Goal: Book appointment/travel/reservation

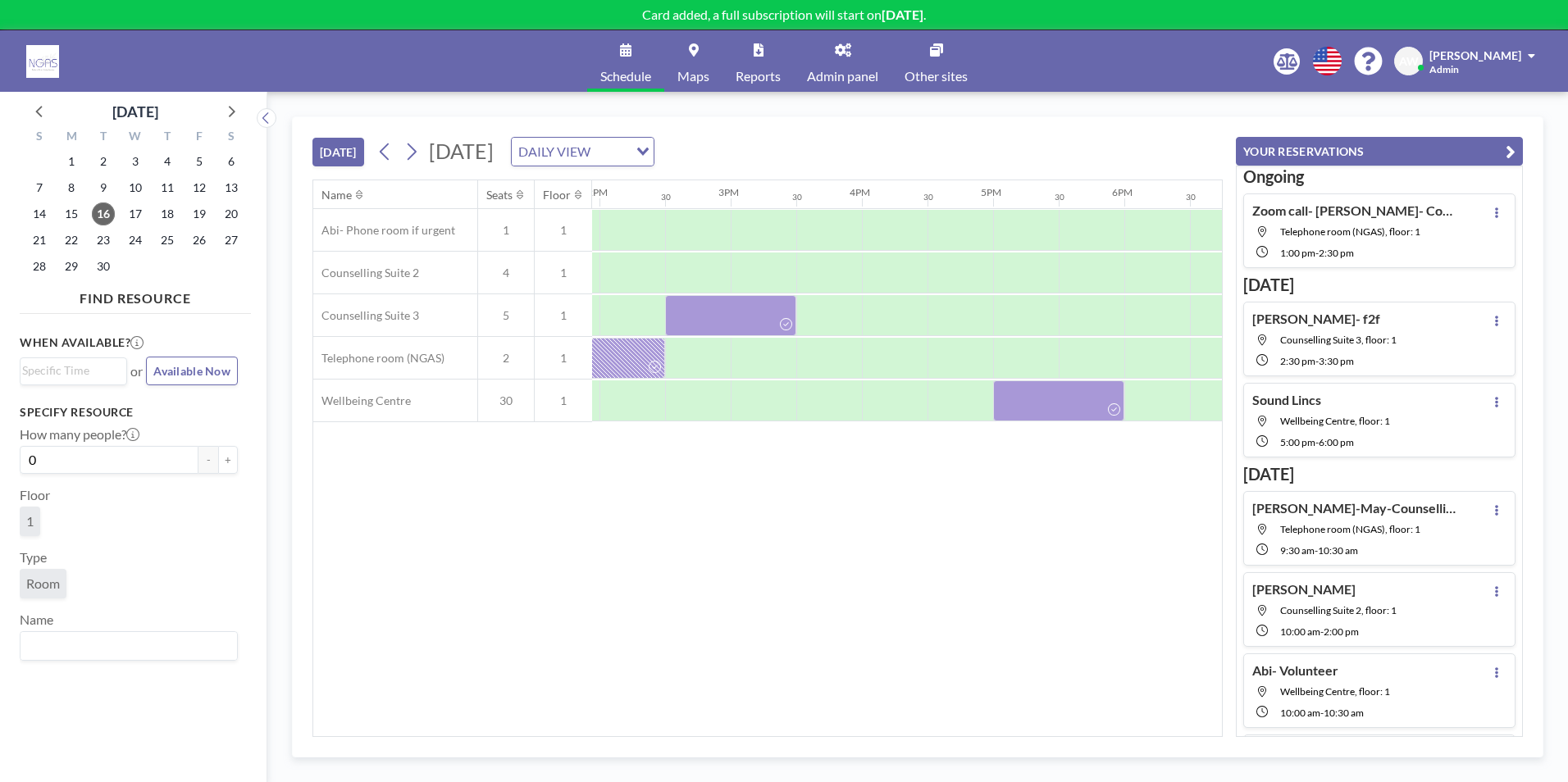
scroll to position [0, 1836]
click at [72, 244] on span "22" at bounding box center [71, 240] width 23 height 23
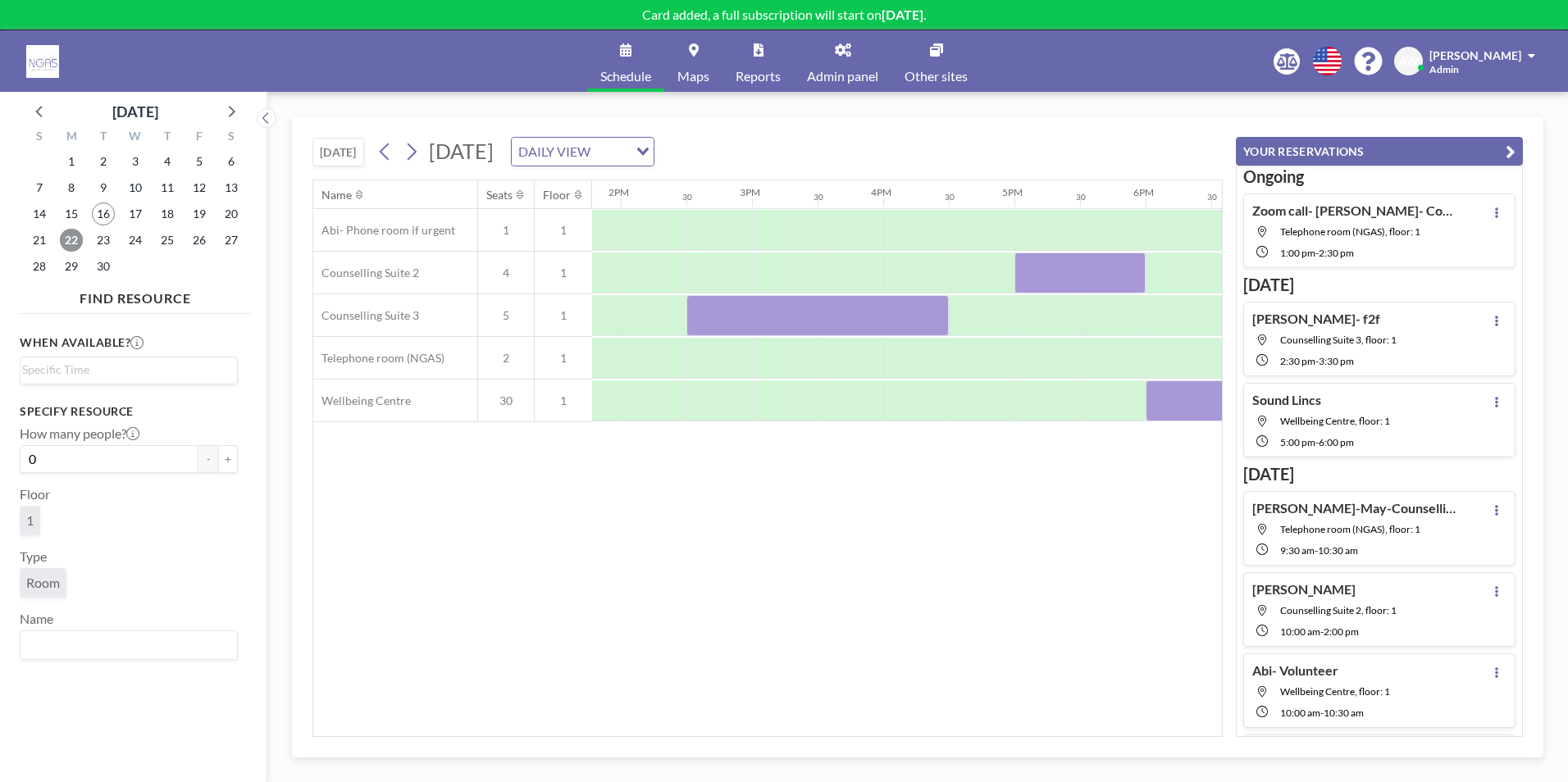
scroll to position [0, 2006]
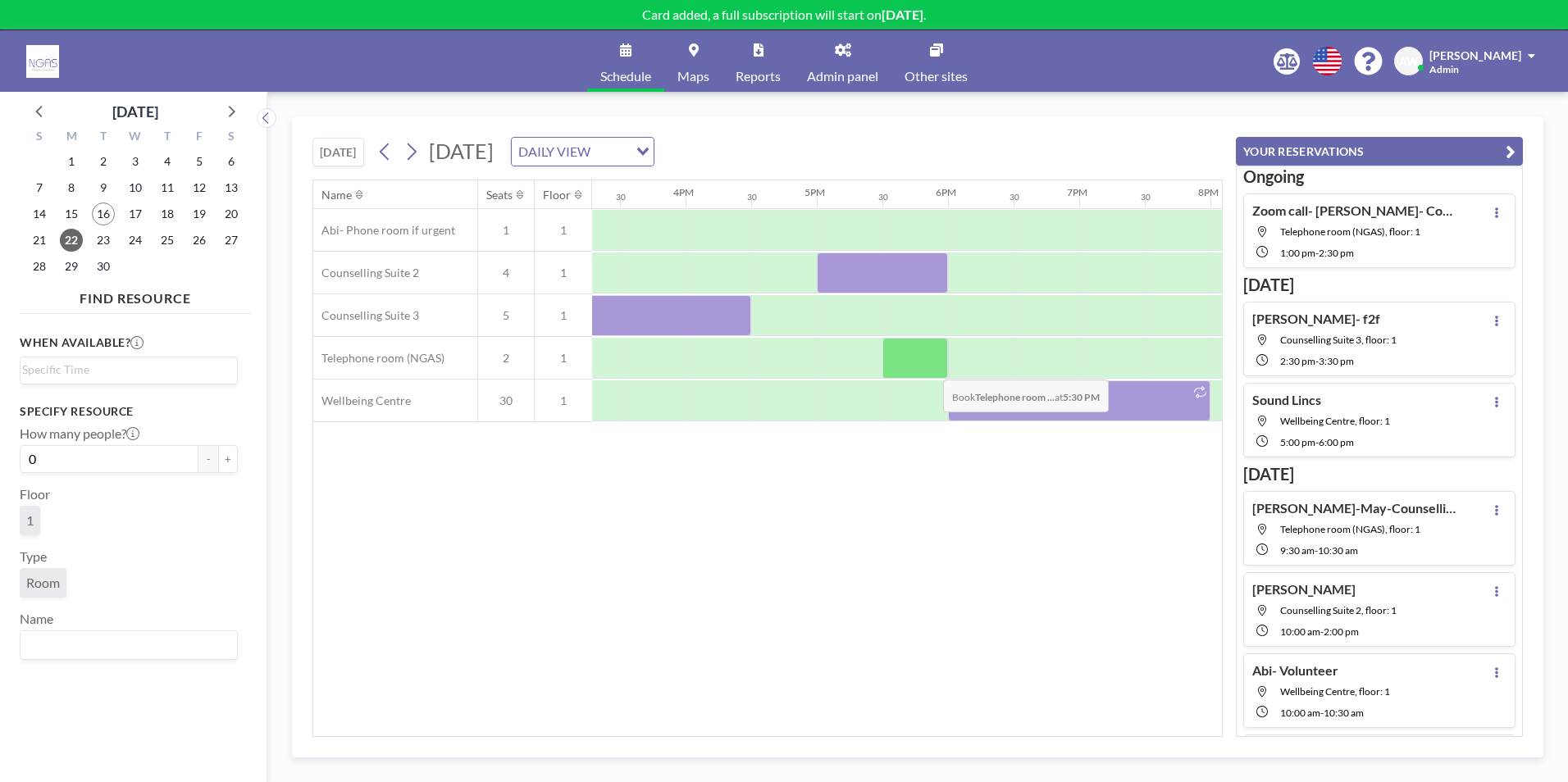
click at [930, 367] on div at bounding box center [915, 358] width 66 height 41
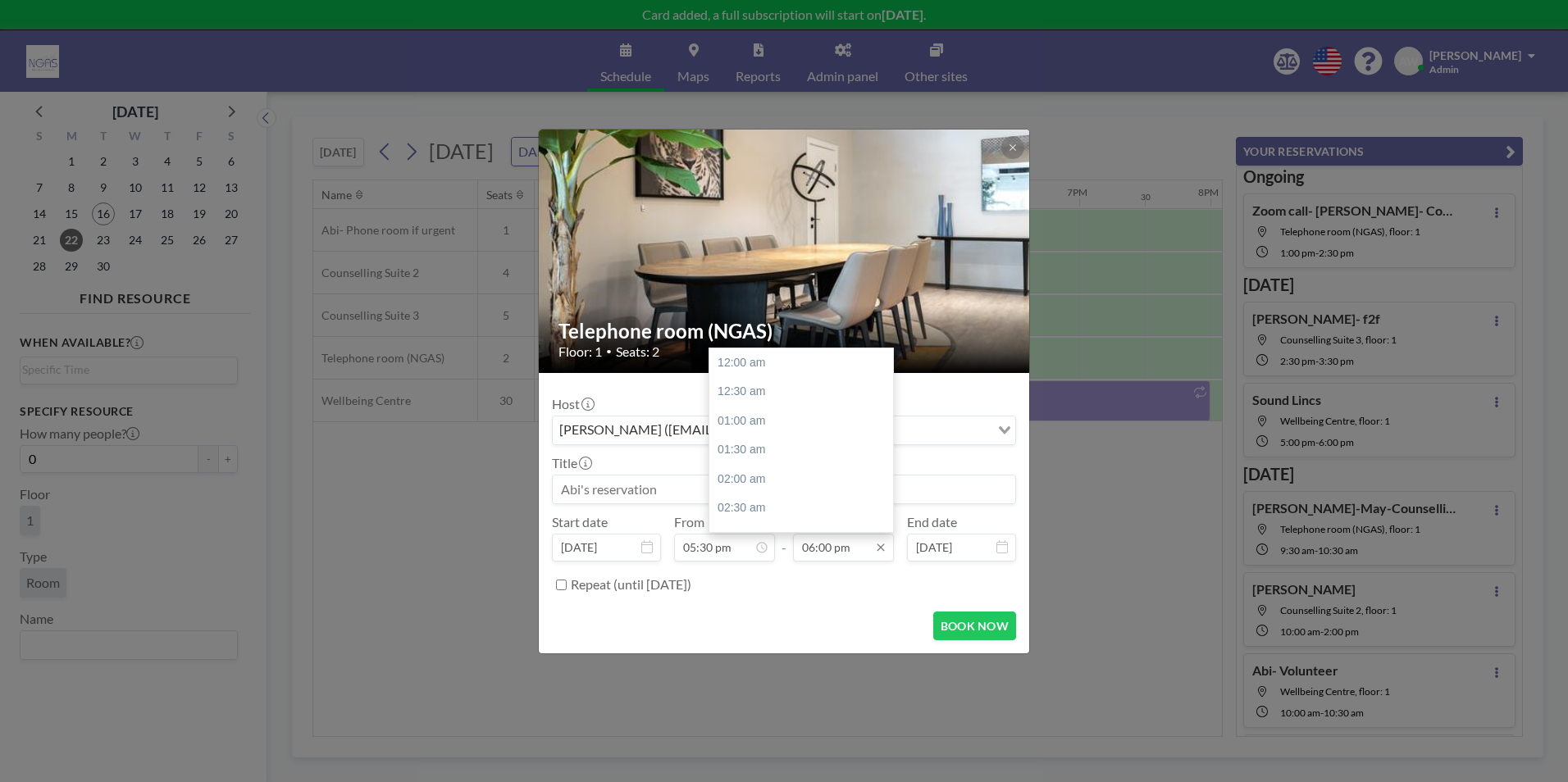
scroll to position [1051, 0]
click at [769, 392] on div "06:30 pm" at bounding box center [805, 392] width 192 height 30
type input "06:30 pm"
click at [656, 484] on input at bounding box center [784, 489] width 463 height 28
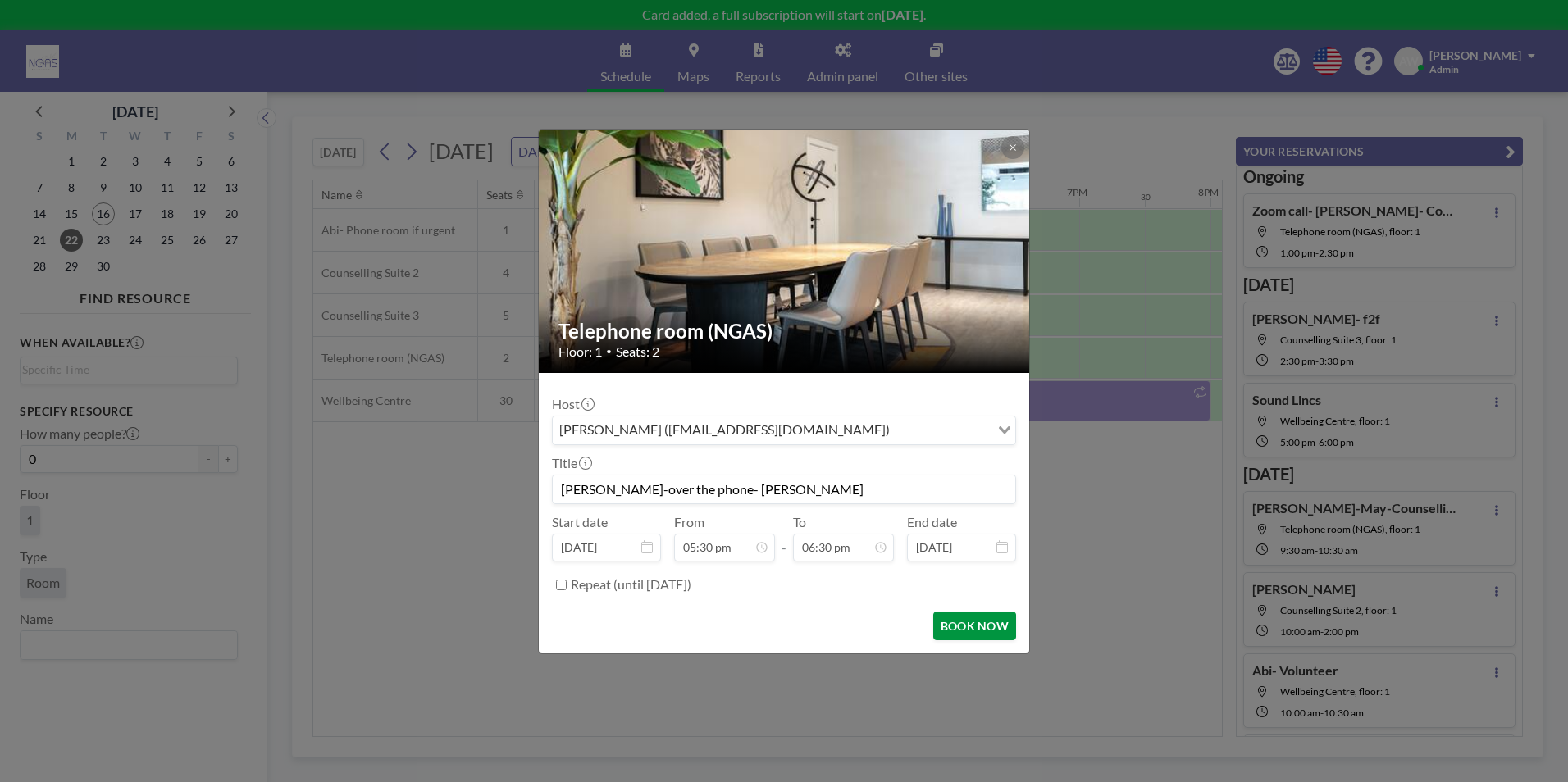
type input "[PERSON_NAME]-over the phone- [PERSON_NAME]"
click at [979, 624] on button "BOOK NOW" at bounding box center [974, 626] width 83 height 29
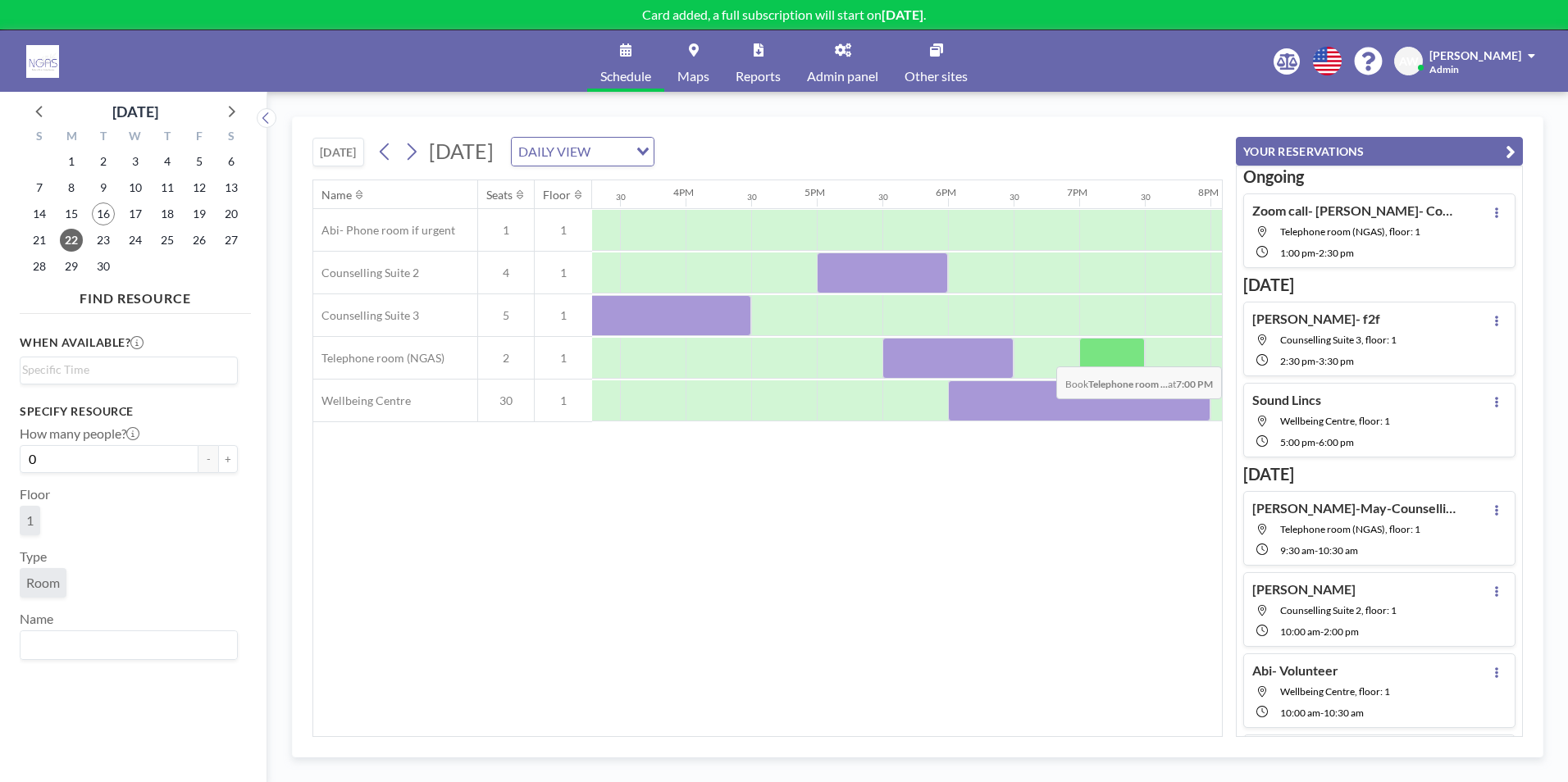
click at [1103, 354] on div at bounding box center [1112, 358] width 66 height 41
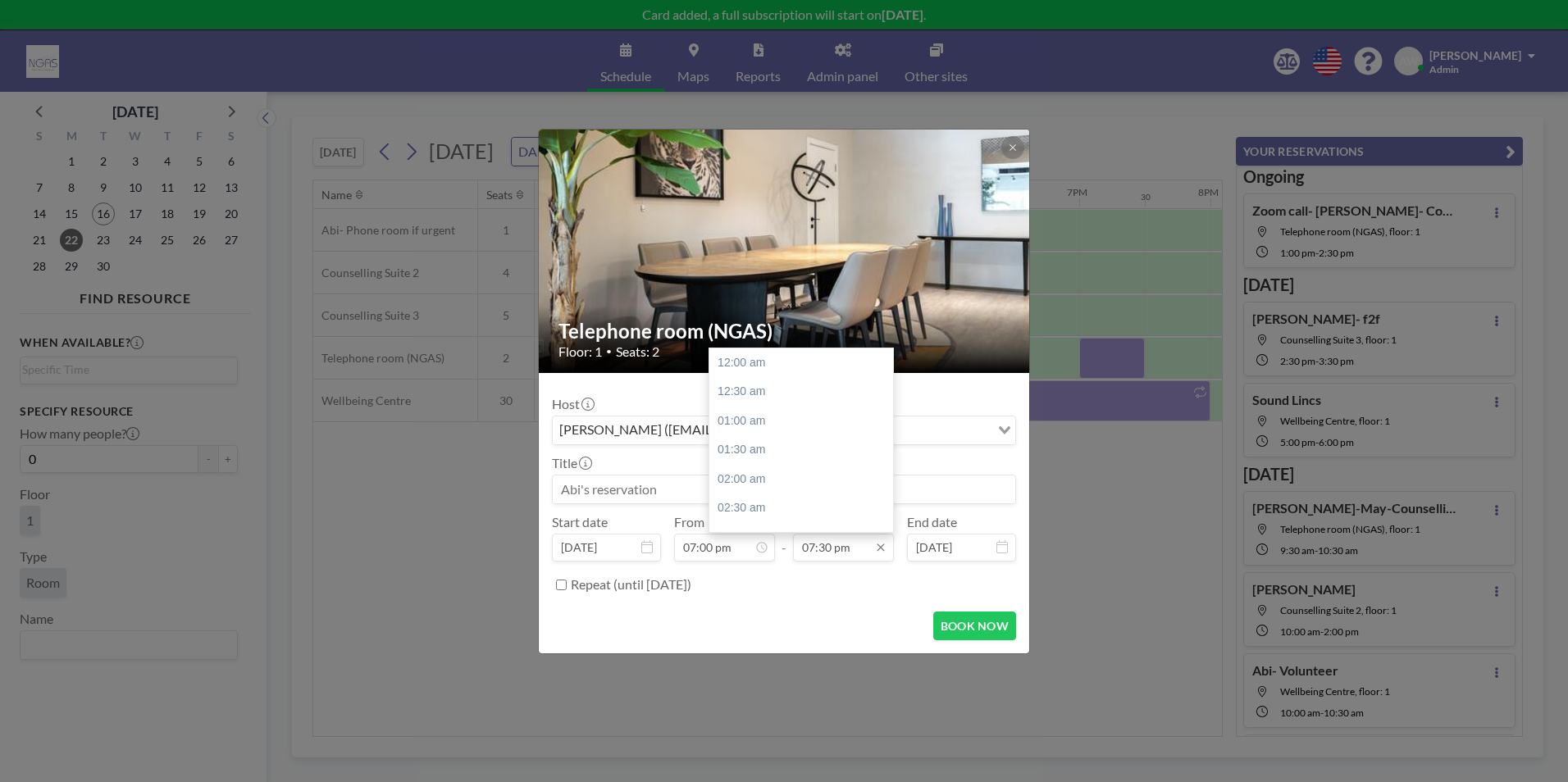
scroll to position [1138, 0]
click at [770, 402] on div "08:00 pm" at bounding box center [805, 392] width 192 height 30
type input "08:00 pm"
click at [706, 481] on input at bounding box center [784, 489] width 463 height 28
type input "J"
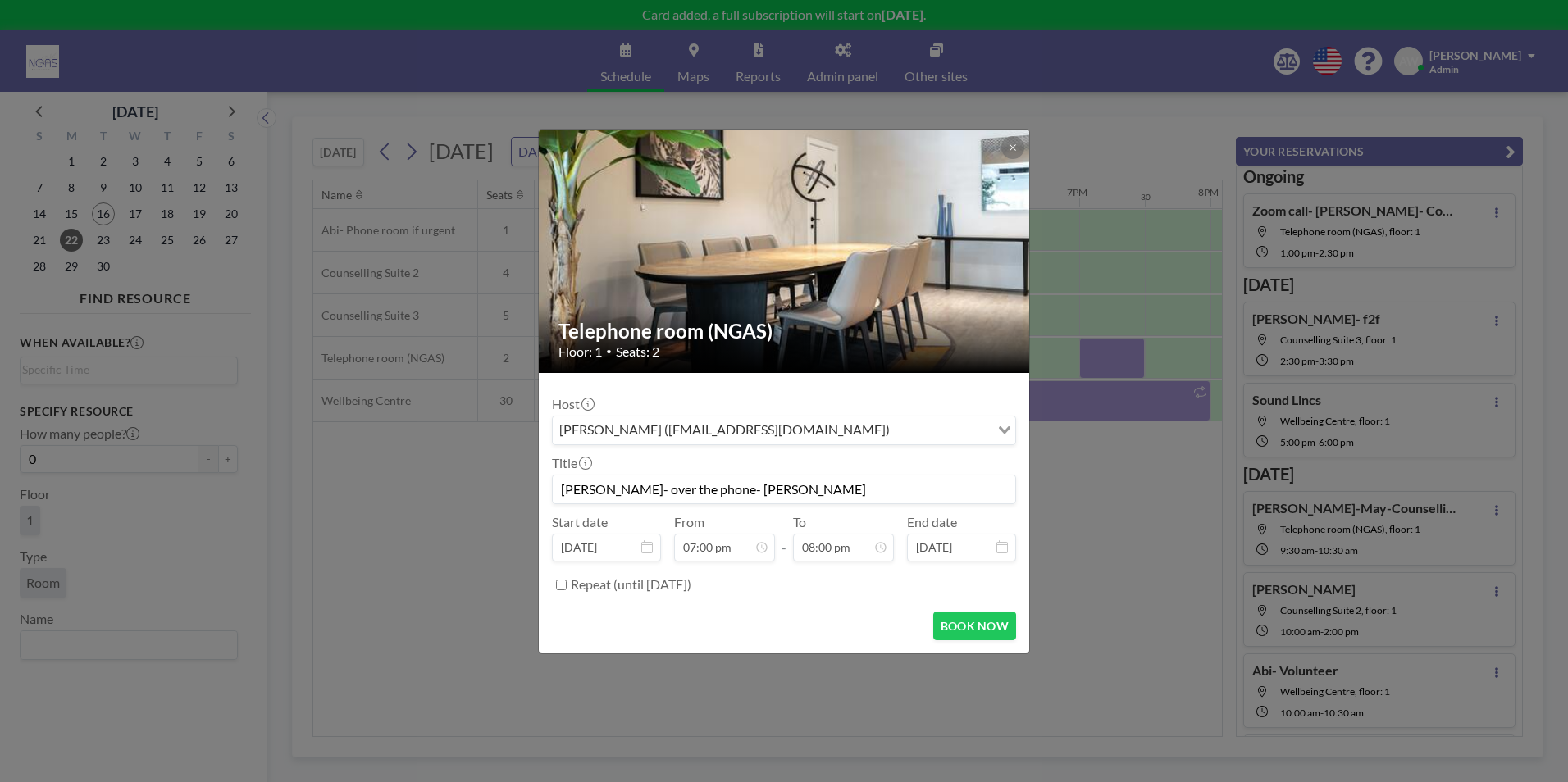
scroll to position [1168, 0]
type input "[PERSON_NAME]- over the phone- [PERSON_NAME]"
click at [994, 622] on button "BOOK NOW" at bounding box center [974, 626] width 83 height 29
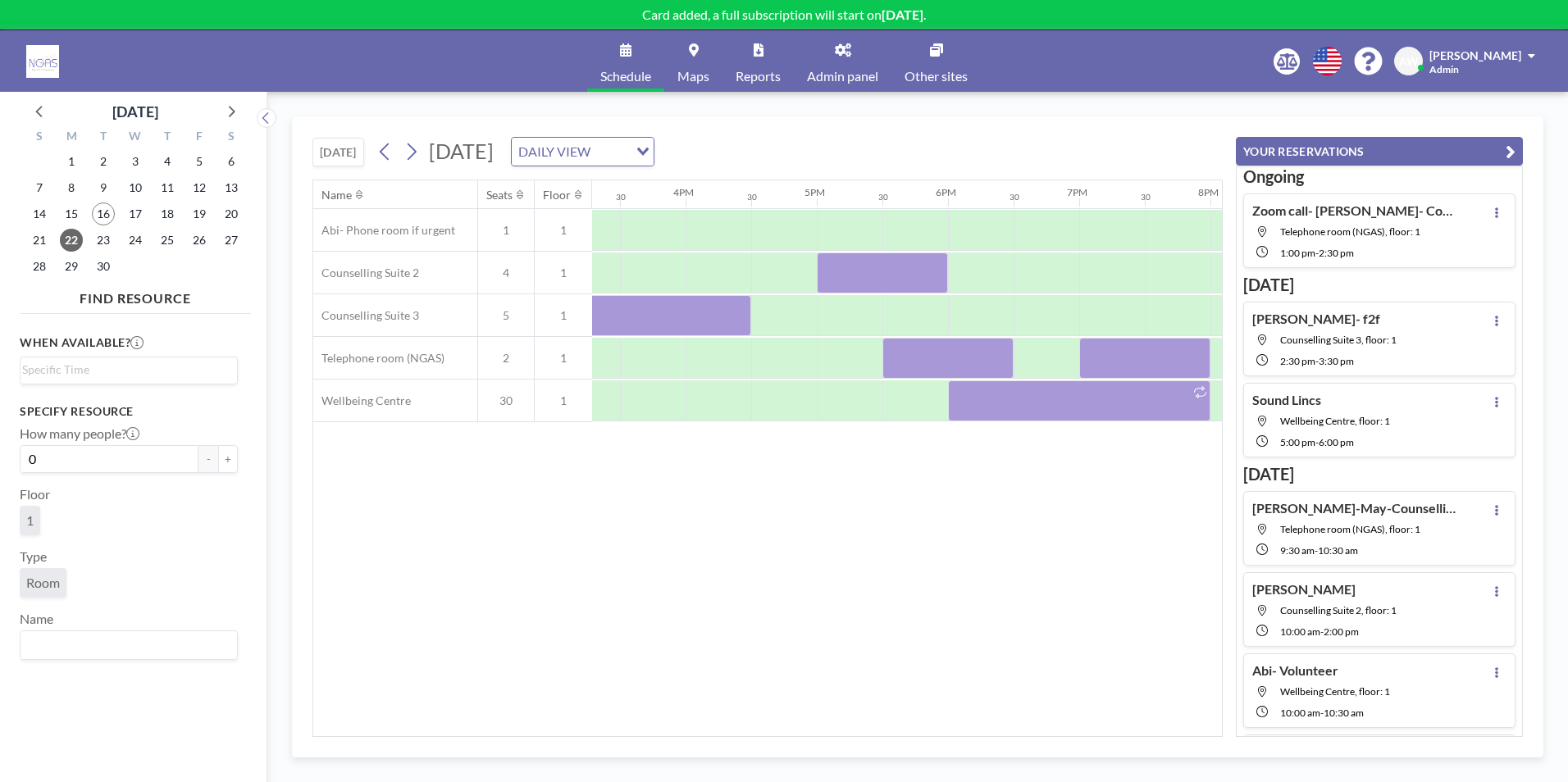
click at [451, 523] on div "Name Seats Floor 12AM 30 1AM 30 2AM 30 3AM 30 4AM 30 5AM 30 6AM 30 7AM 30 8AM 3…" at bounding box center [767, 458] width 908 height 556
